Goal: Transaction & Acquisition: Purchase product/service

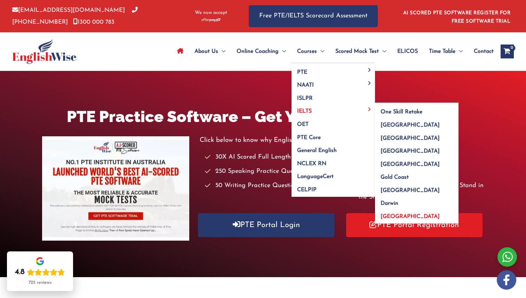
click at [387, 218] on span "[GEOGRAPHIC_DATA]" at bounding box center [410, 217] width 59 height 6
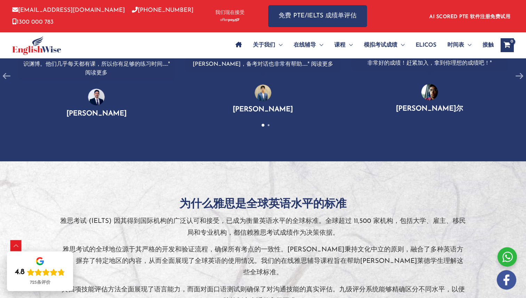
scroll to position [840, 0]
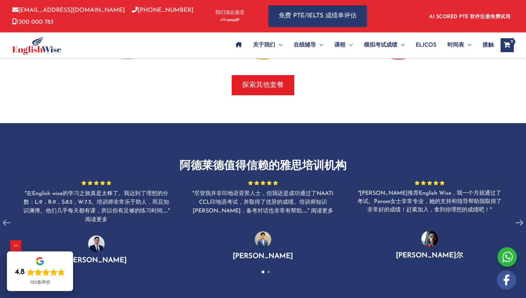
click at [376, 75] on div "探索其他套餐" at bounding box center [262, 85] width 407 height 20
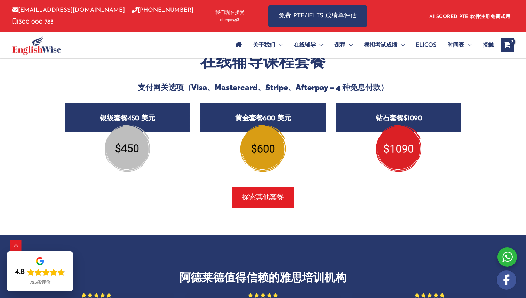
scroll to position [730, 0]
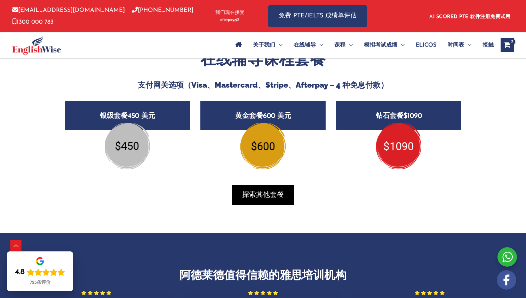
click at [264, 192] on font "探索其他套餐" at bounding box center [263, 195] width 42 height 7
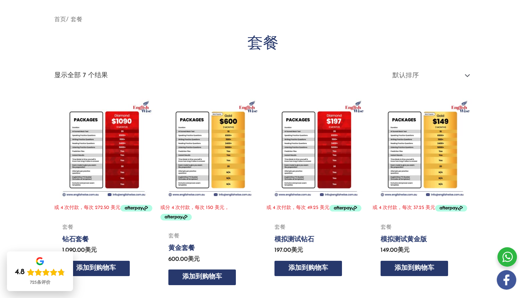
scroll to position [96, 0]
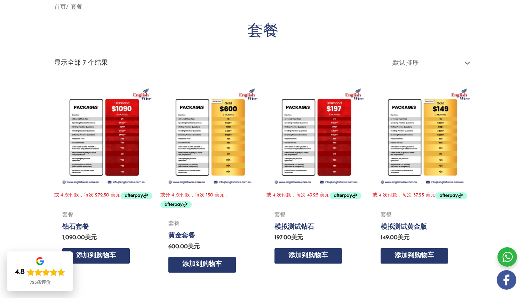
click at [208, 144] on img at bounding box center [209, 135] width 99 height 99
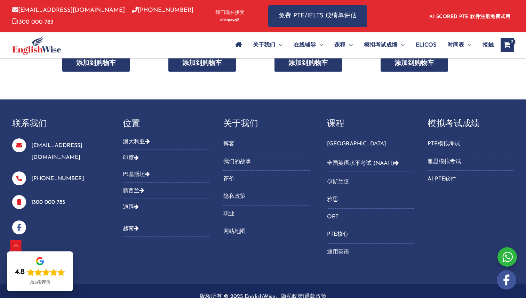
scroll to position [437, 0]
